Goal: Transaction & Acquisition: Book appointment/travel/reservation

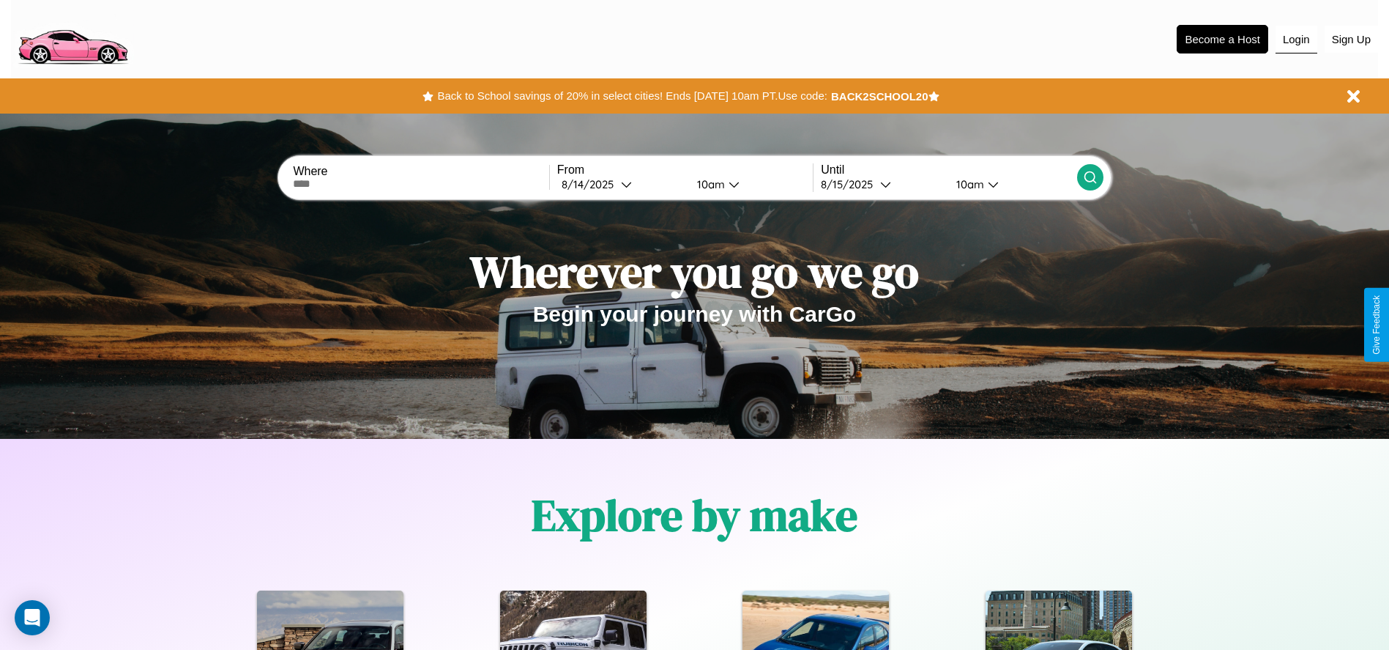
click at [1296, 39] on button "Login" at bounding box center [1297, 40] width 42 height 28
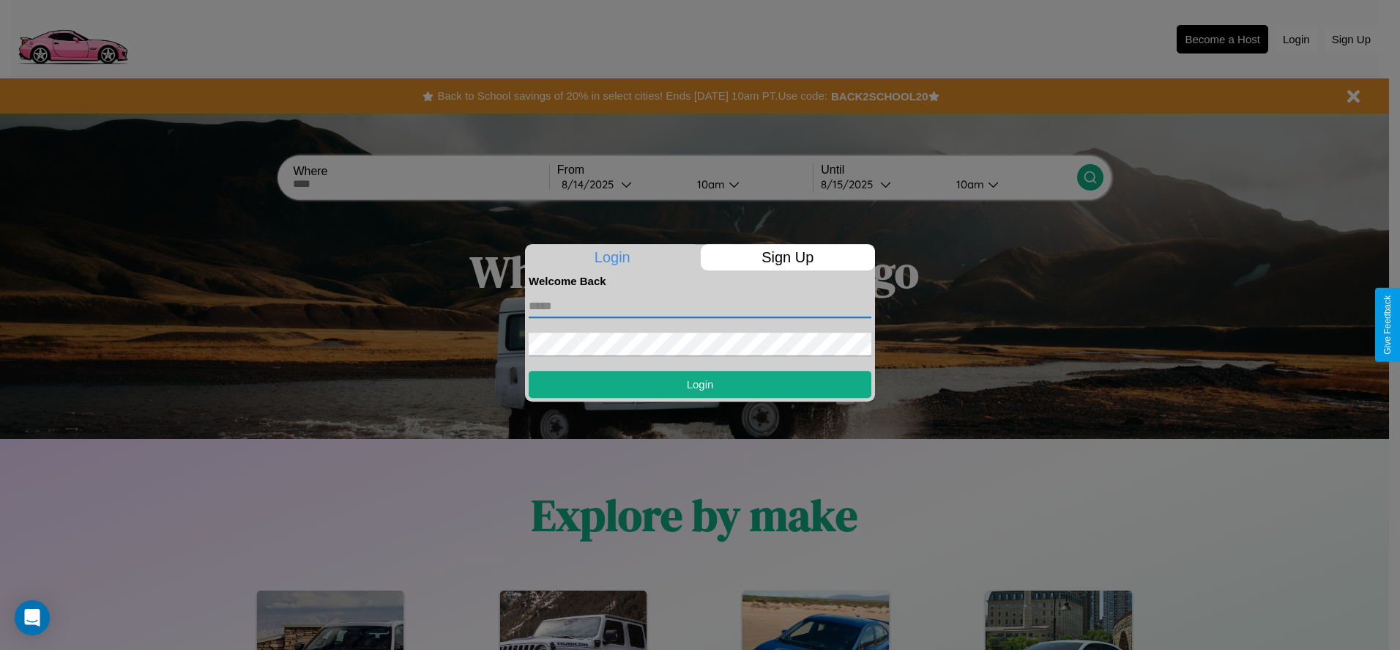
click at [700, 305] on input "text" at bounding box center [700, 305] width 343 height 23
type input "**********"
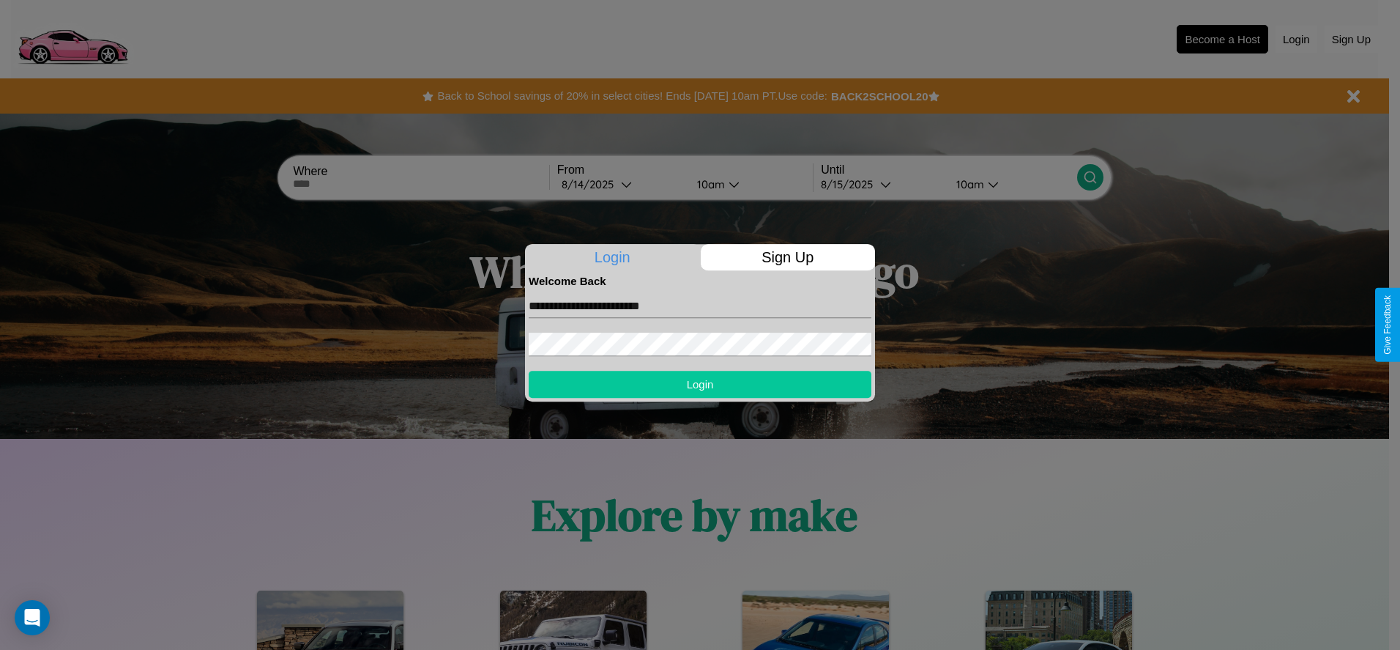
click at [700, 384] on button "Login" at bounding box center [700, 384] width 343 height 27
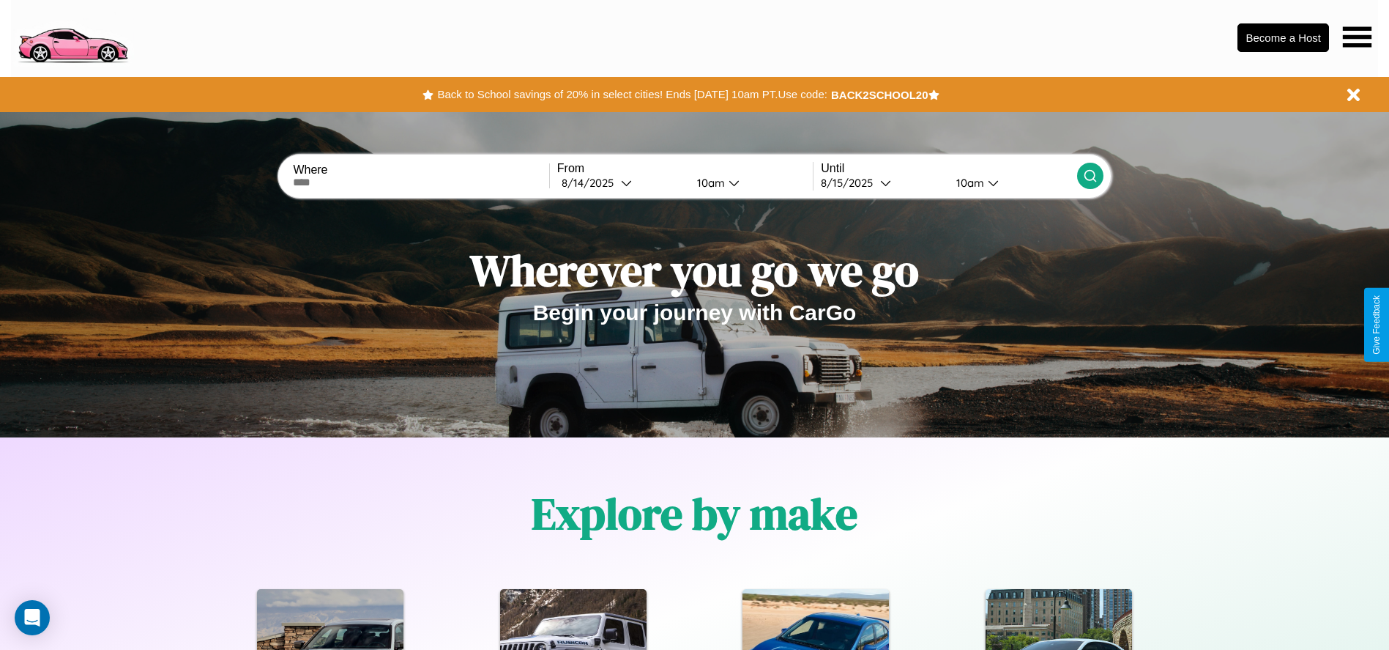
scroll to position [304, 0]
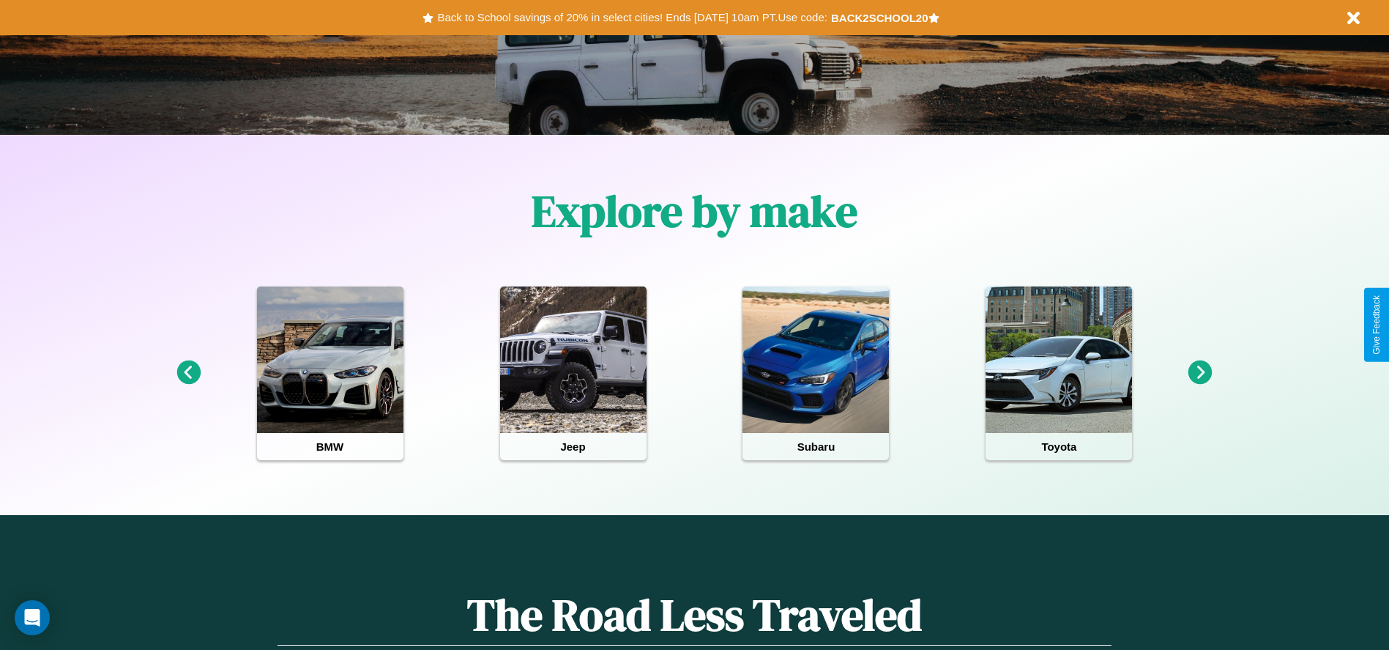
click at [188, 373] on icon at bounding box center [188, 372] width 24 height 24
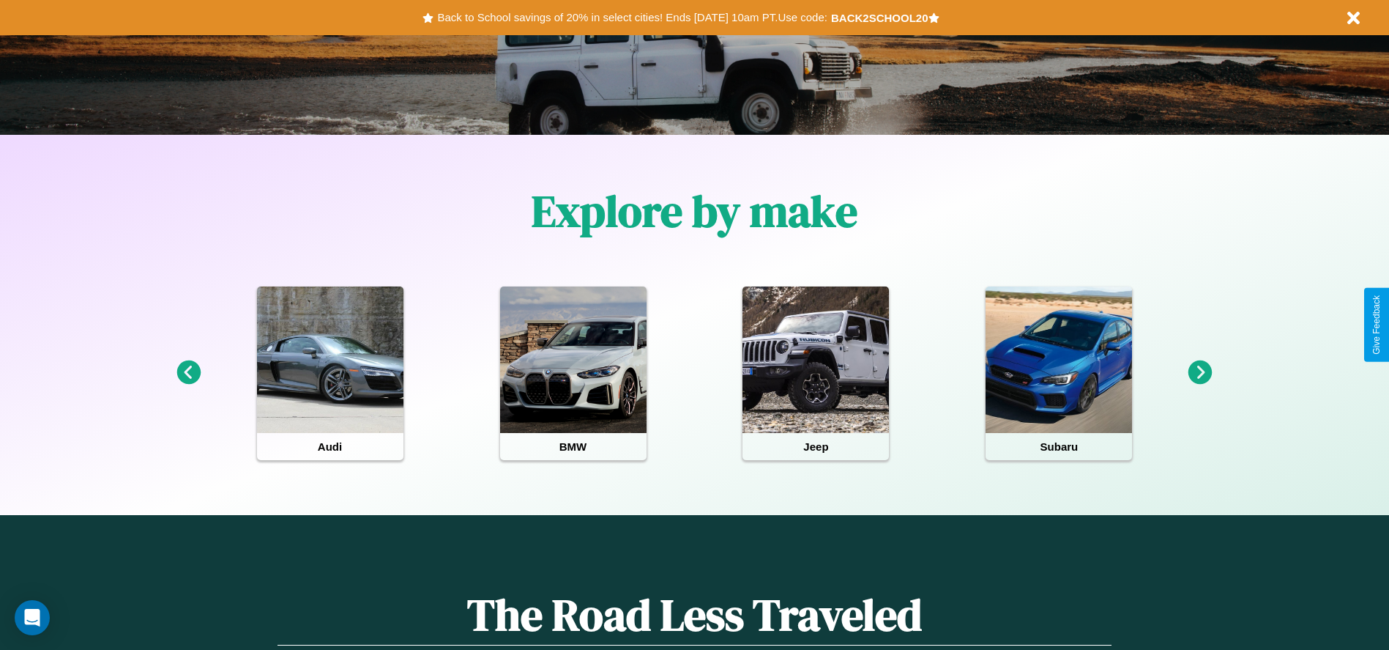
click at [1200, 373] on icon at bounding box center [1201, 372] width 24 height 24
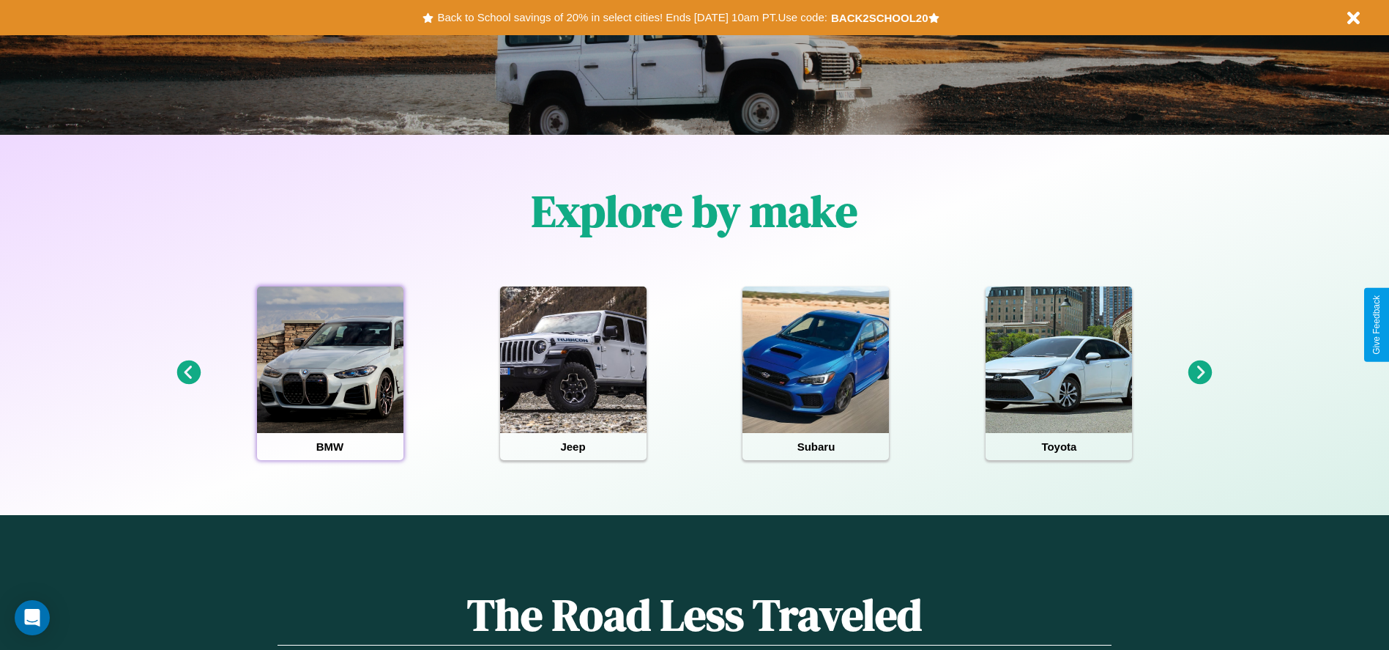
click at [330, 373] on div at bounding box center [330, 359] width 146 height 146
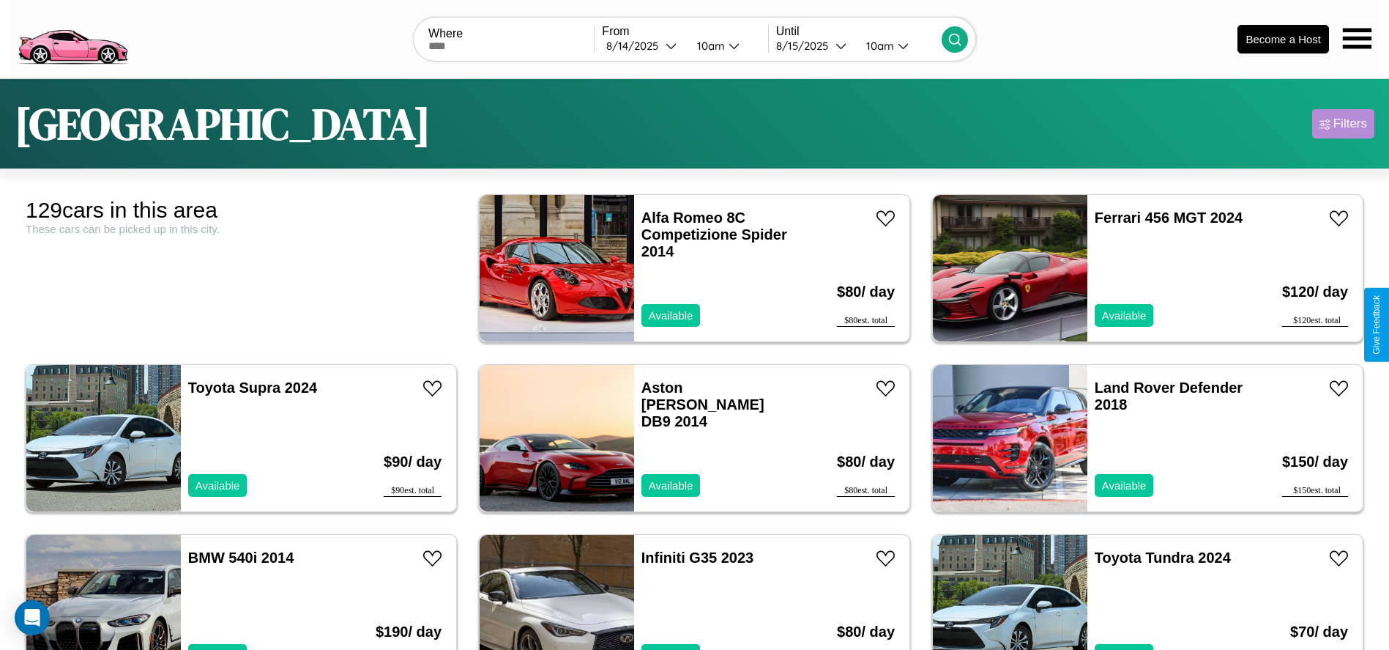
click at [1343, 124] on div "Filters" at bounding box center [1351, 123] width 34 height 15
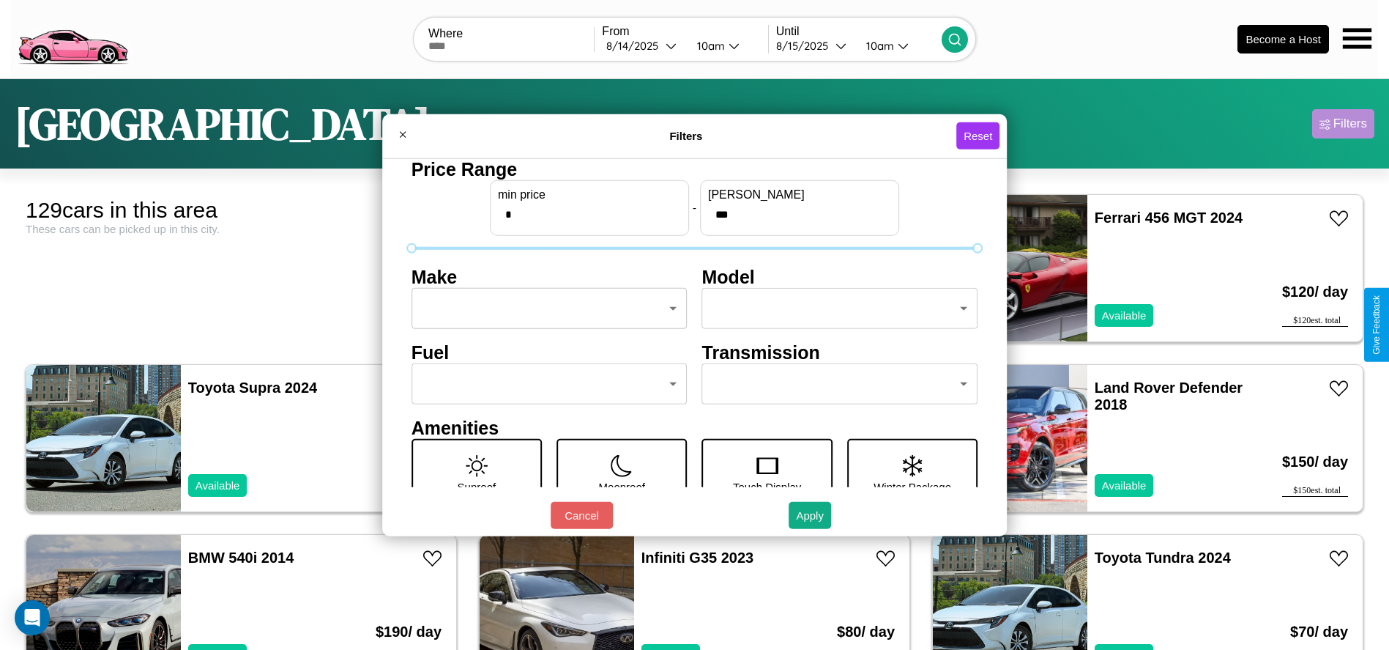
scroll to position [62, 0]
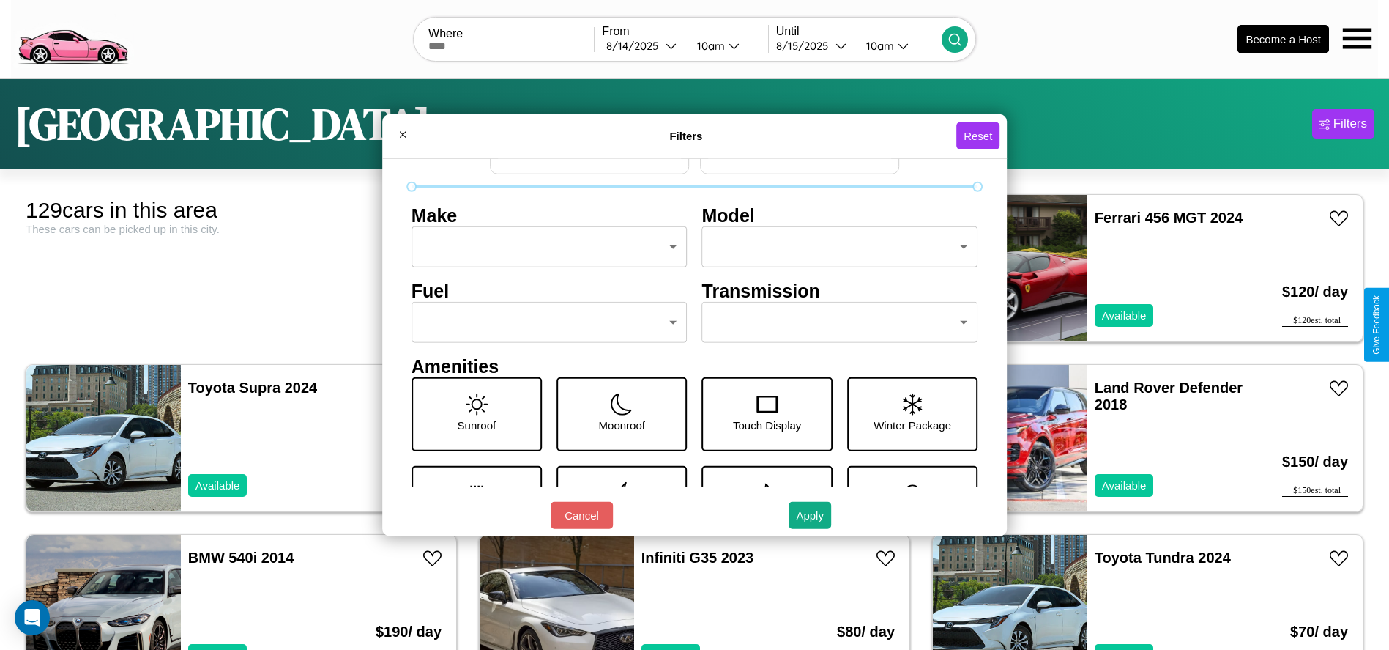
click at [545, 322] on body "CarGo Where From 8 / 14 / 2025 10am Until 8 / 15 / 2025 10am Become a Host Dall…" at bounding box center [694, 370] width 1389 height 740
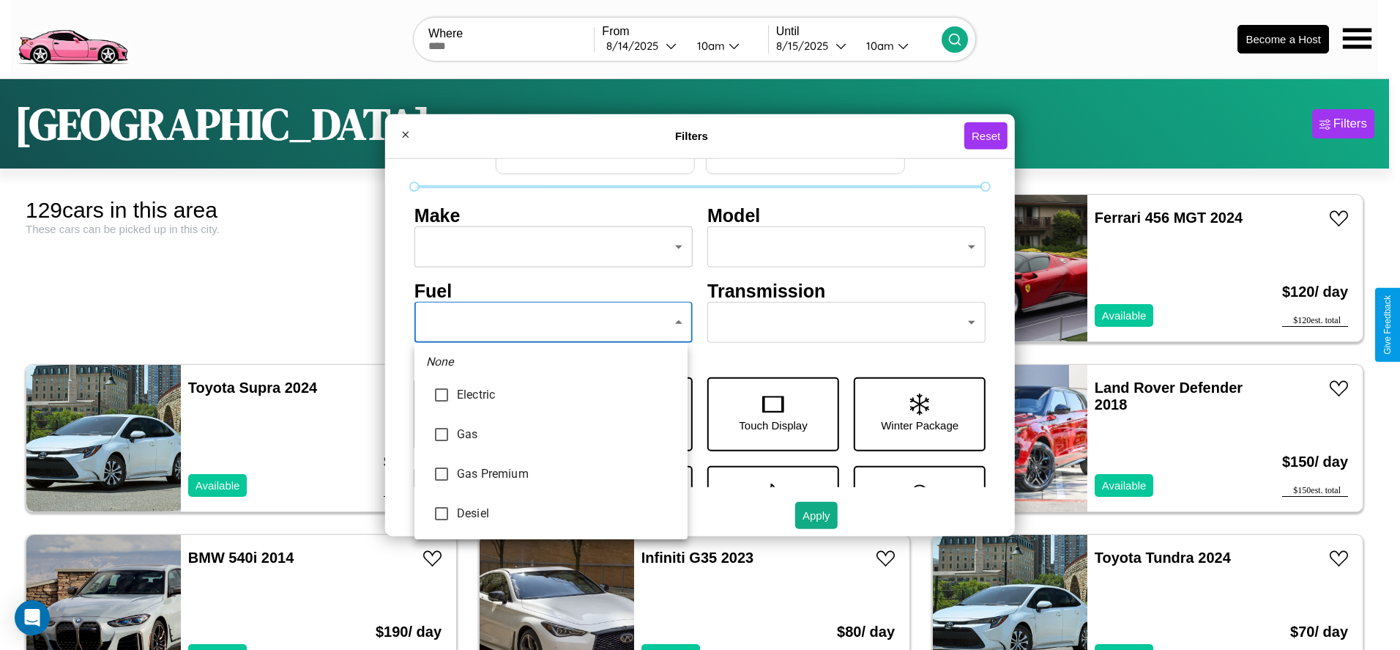
type input "**********"
click at [551, 322] on div at bounding box center [700, 325] width 1400 height 650
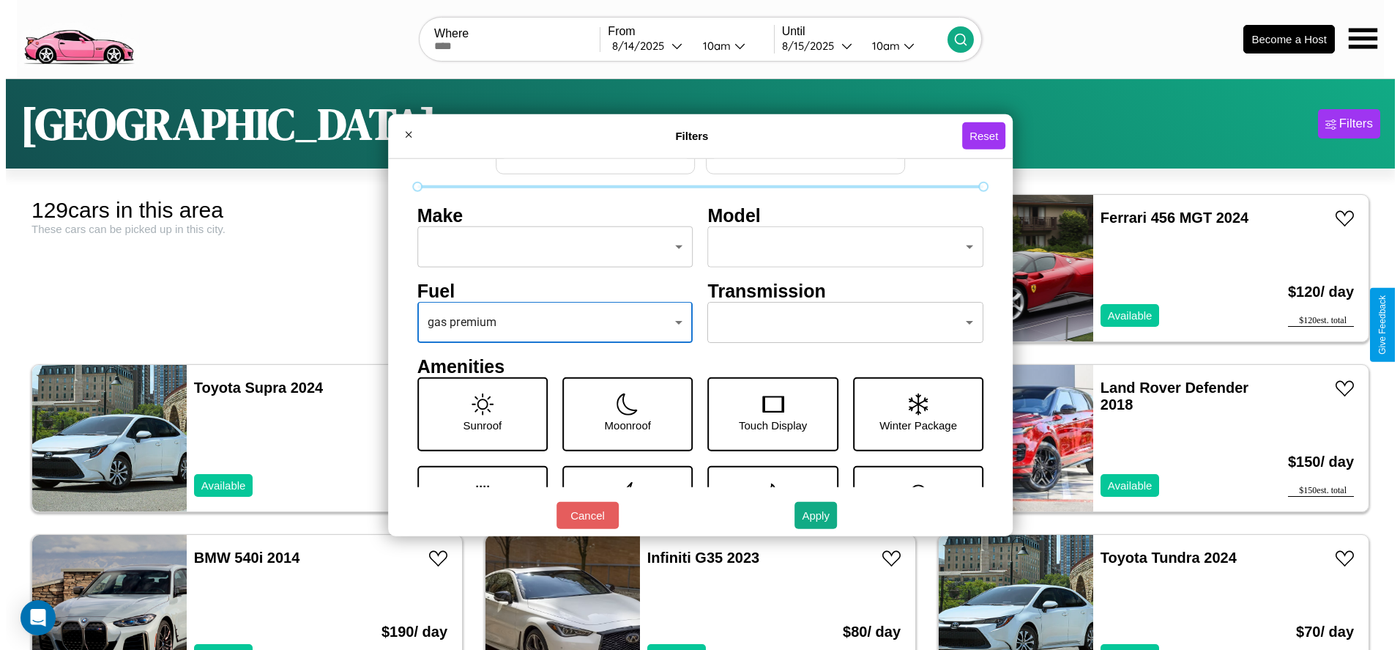
scroll to position [0, 0]
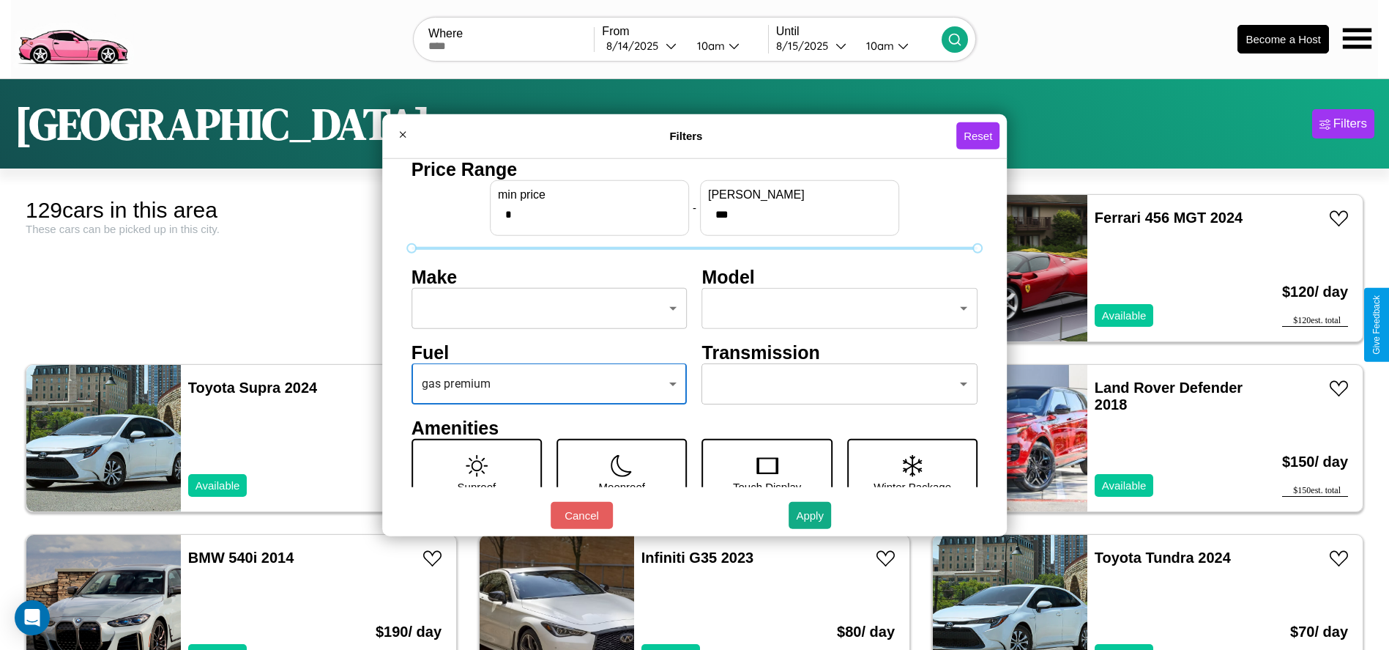
click at [545, 308] on body "CarGo Where From 8 / 14 / 2025 10am Until 8 / 15 / 2025 10am Become a Host Dall…" at bounding box center [694, 370] width 1389 height 740
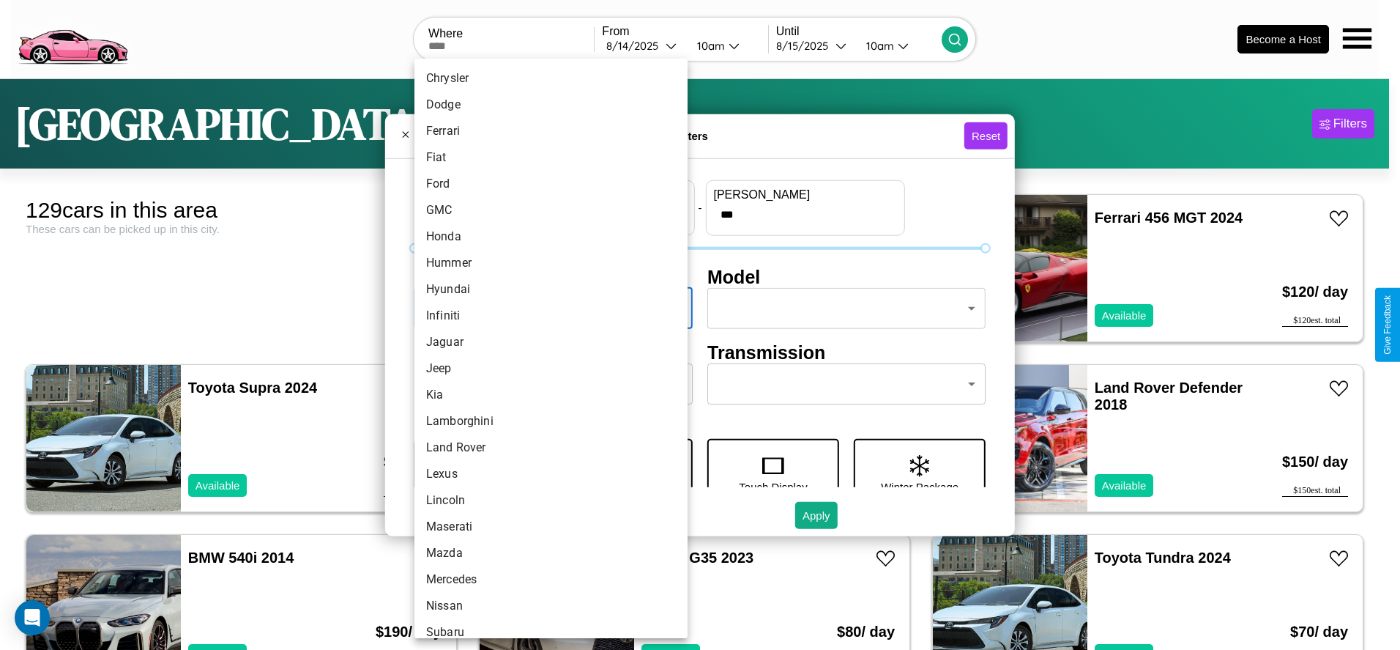
scroll to position [382, 0]
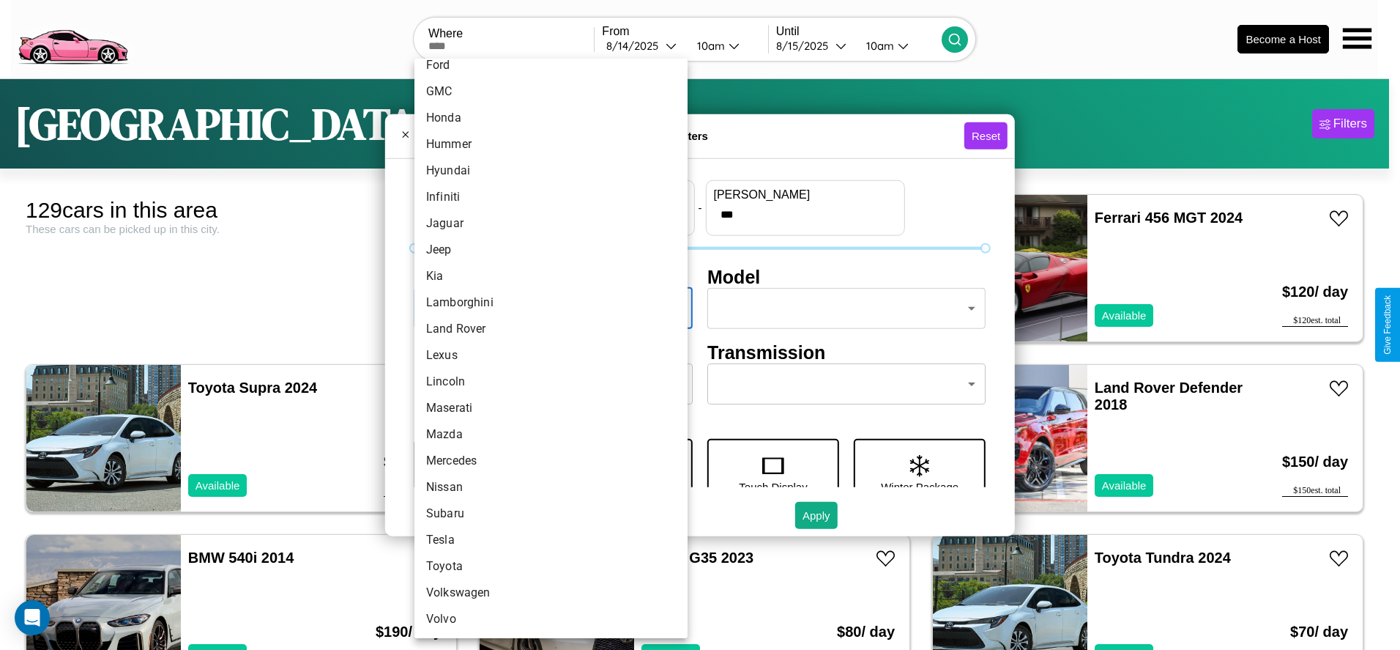
click at [546, 408] on li "Maserati" at bounding box center [550, 408] width 273 height 26
type input "********"
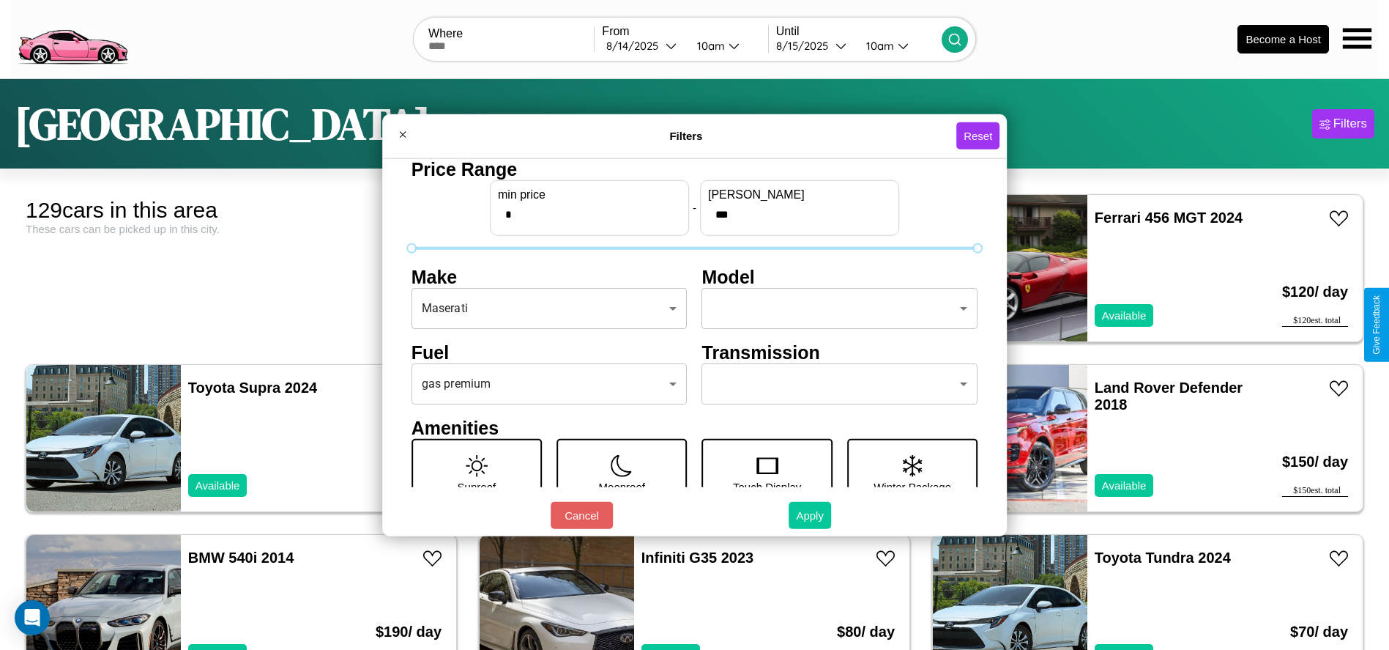
click at [811, 515] on button "Apply" at bounding box center [810, 515] width 42 height 27
